Goal: Information Seeking & Learning: Find specific fact

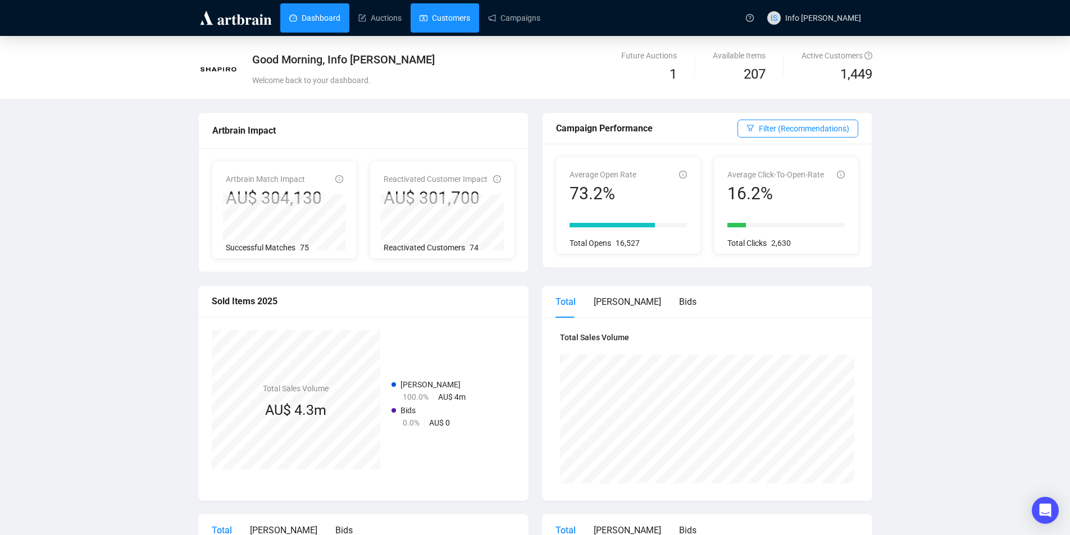
click at [444, 31] on link "Customers" at bounding box center [445, 17] width 51 height 29
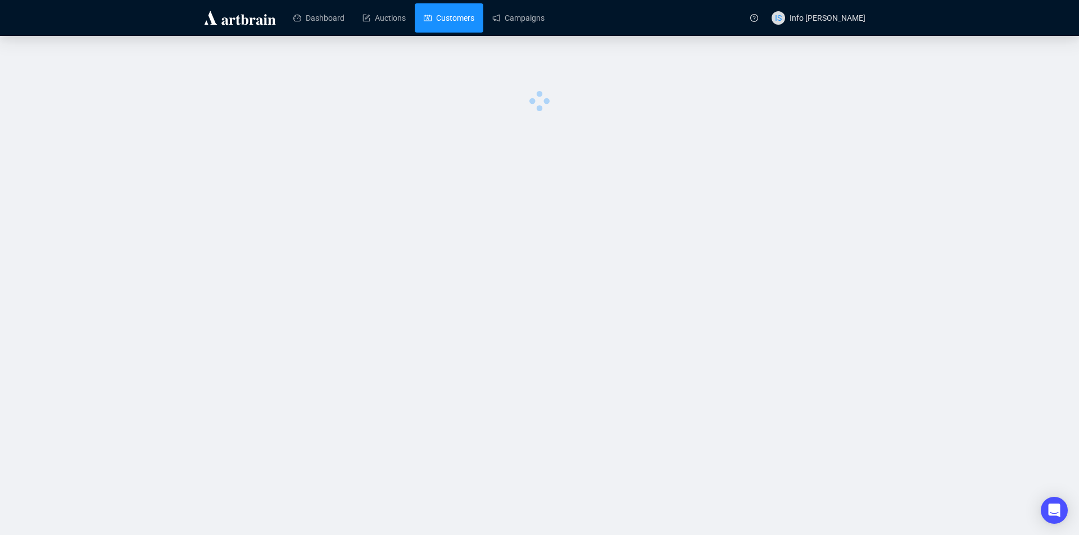
click at [442, 25] on link "Customers" at bounding box center [449, 17] width 51 height 29
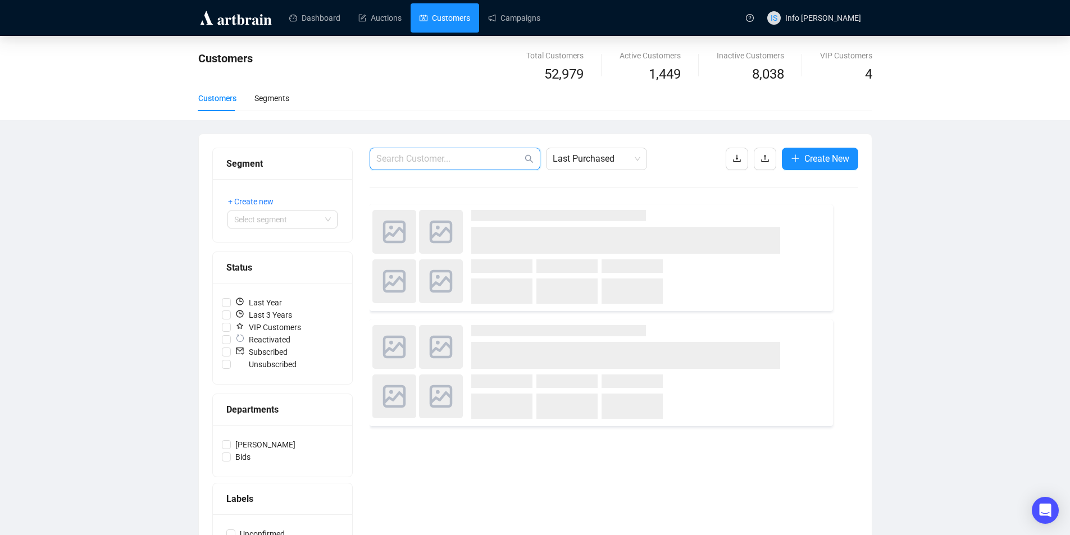
click at [421, 158] on input "text" at bounding box center [449, 158] width 146 height 13
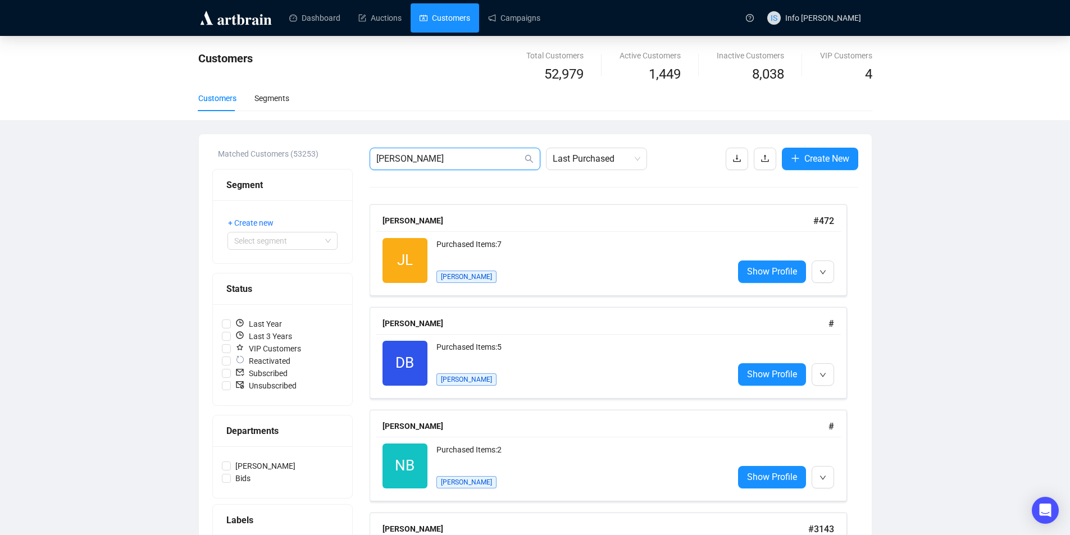
type input "[PERSON_NAME]"
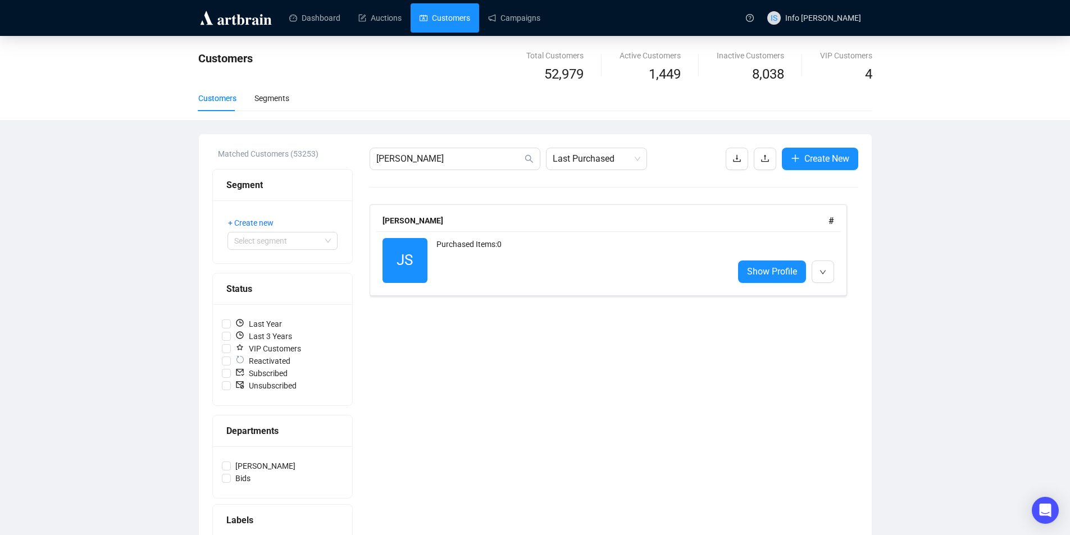
click at [567, 252] on div "Purchased Items: 0" at bounding box center [581, 260] width 288 height 45
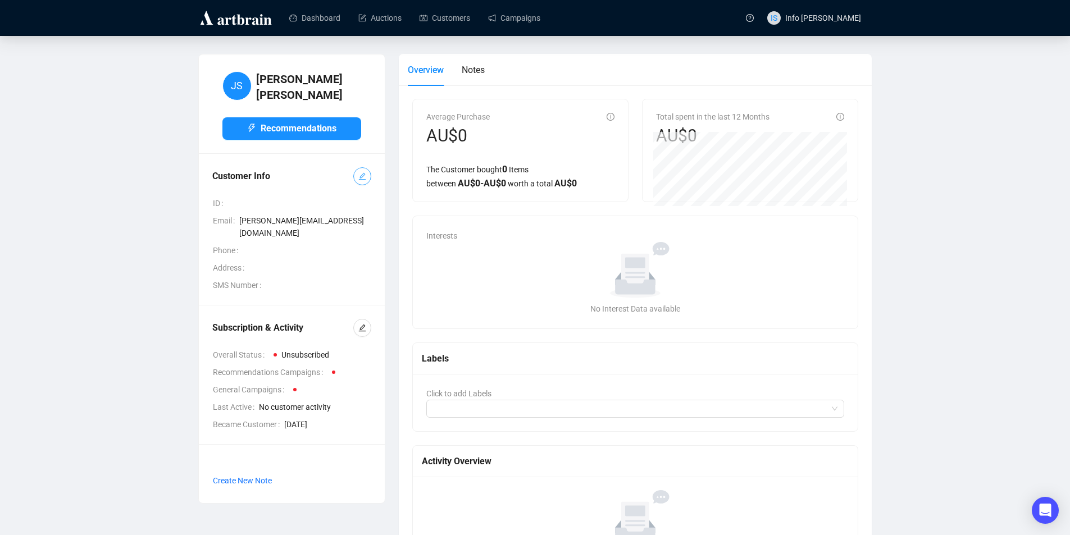
click at [363, 173] on icon "edit" at bounding box center [361, 176] width 7 height 7
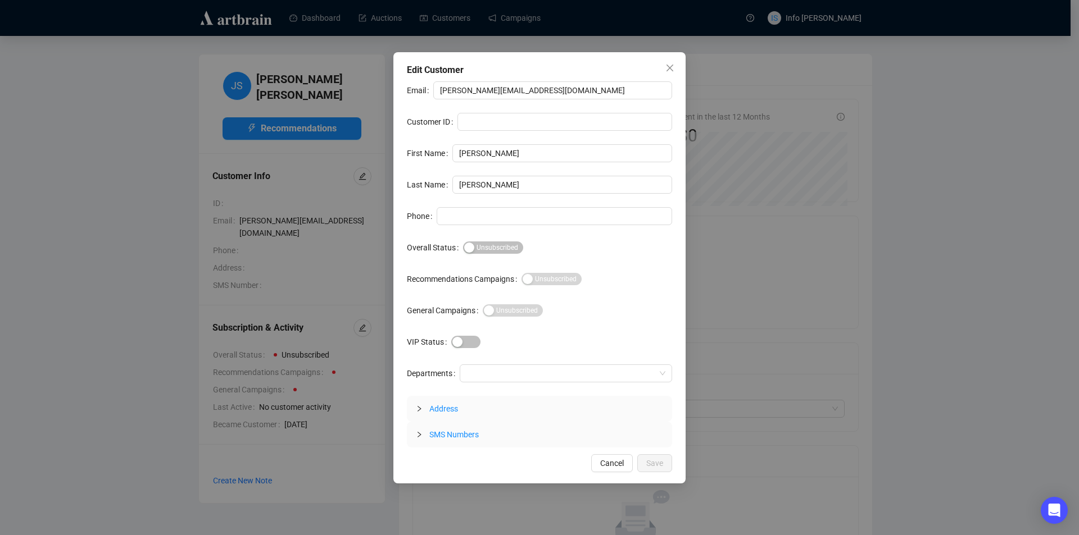
click at [328, 326] on div "Edit Customer Email [PERSON_NAME][EMAIL_ADDRESS][DOMAIN_NAME] Customer ID First…" at bounding box center [539, 267] width 1079 height 535
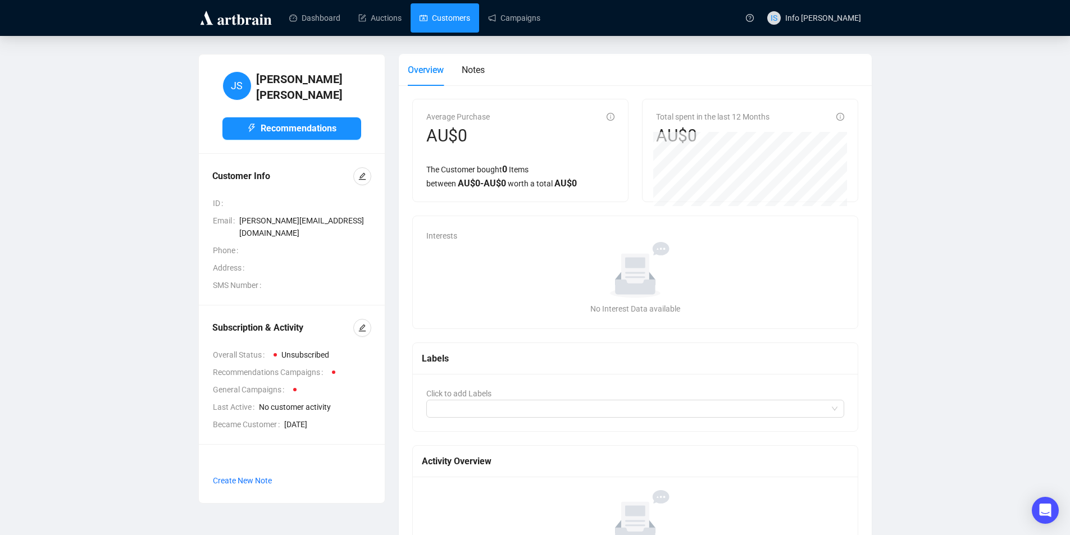
click at [424, 30] on link "Customers" at bounding box center [445, 17] width 51 height 29
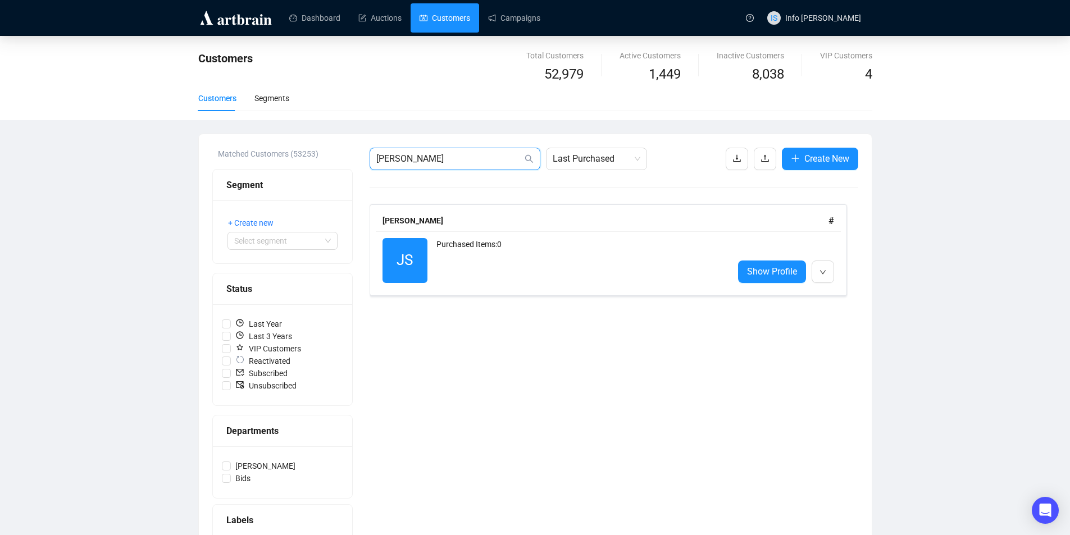
click at [470, 156] on input "[PERSON_NAME]" at bounding box center [449, 158] width 146 height 13
click at [428, 259] on div "JS Reactivated Purchased Items: 0" at bounding box center [554, 260] width 342 height 45
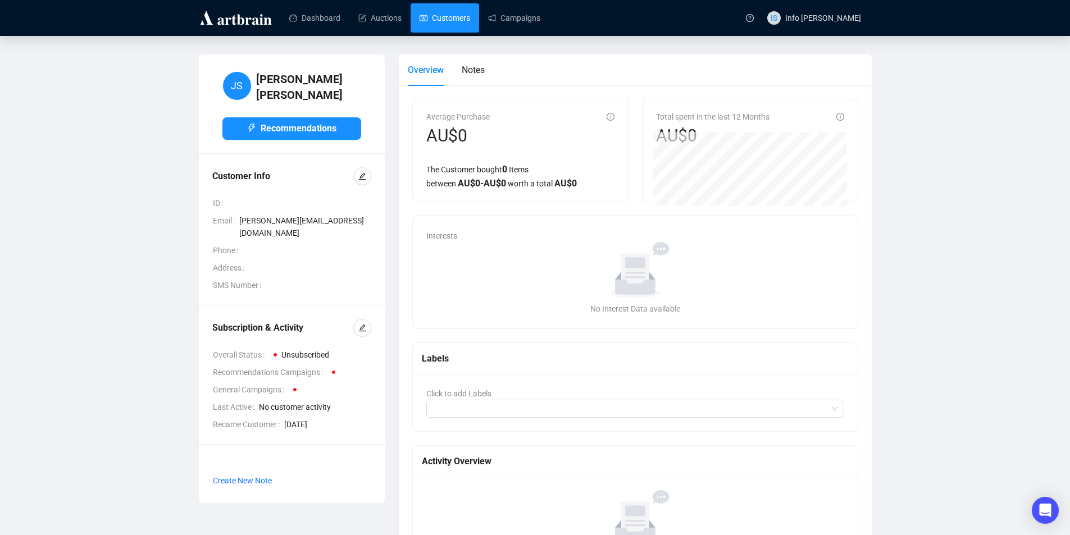
click at [436, 20] on link "Customers" at bounding box center [445, 17] width 51 height 29
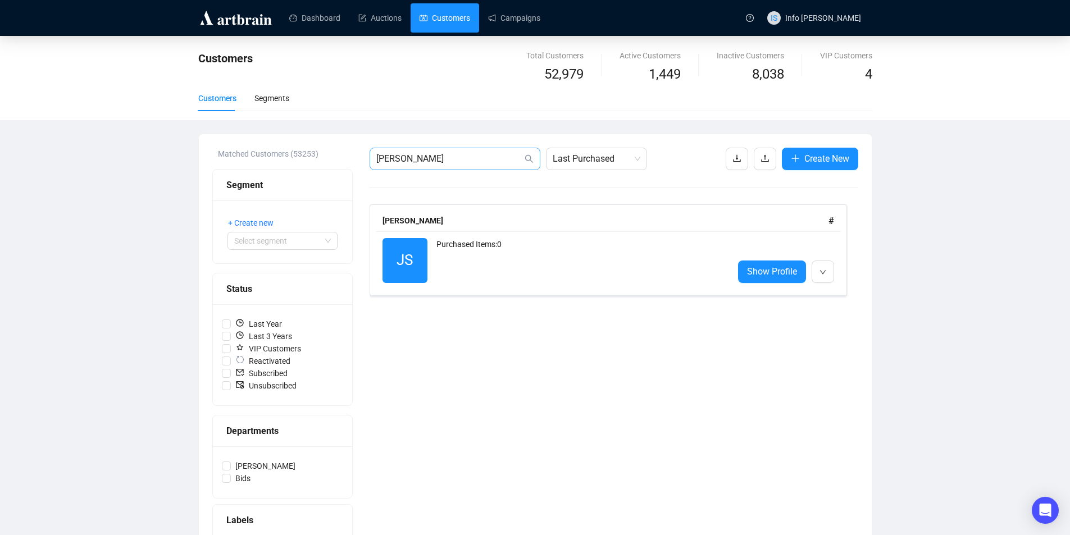
click at [446, 151] on span "[PERSON_NAME]" at bounding box center [455, 159] width 171 height 22
click at [446, 152] on span "[PERSON_NAME]" at bounding box center [455, 159] width 171 height 22
click at [431, 174] on div "[PERSON_NAME] Last Purchased Create New [PERSON_NAME] # JS Reactivated Purchase…" at bounding box center [614, 391] width 489 height 487
click at [430, 162] on input "[PERSON_NAME]" at bounding box center [449, 158] width 146 height 13
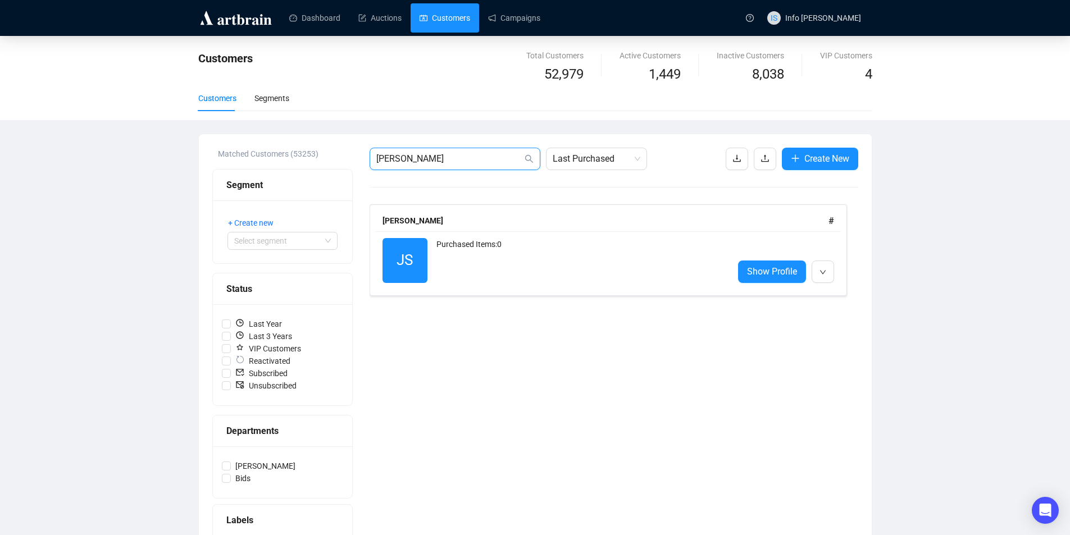
click at [431, 162] on input "[PERSON_NAME]" at bounding box center [449, 158] width 146 height 13
type input "jls"
click at [462, 153] on input "jls" at bounding box center [449, 158] width 146 height 13
click at [0, 309] on div "Customers Total Customers 52,979 Active Customers 1,449 Inactive Customers 8,03…" at bounding box center [535, 342] width 1070 height 612
